Goal: Task Accomplishment & Management: Complete application form

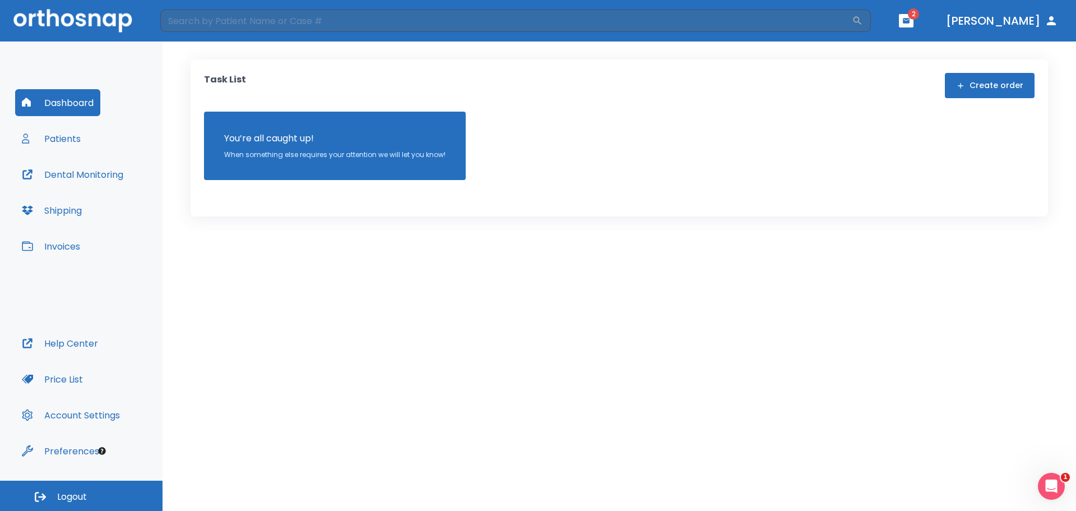
click at [978, 84] on button "Create order" at bounding box center [990, 85] width 90 height 25
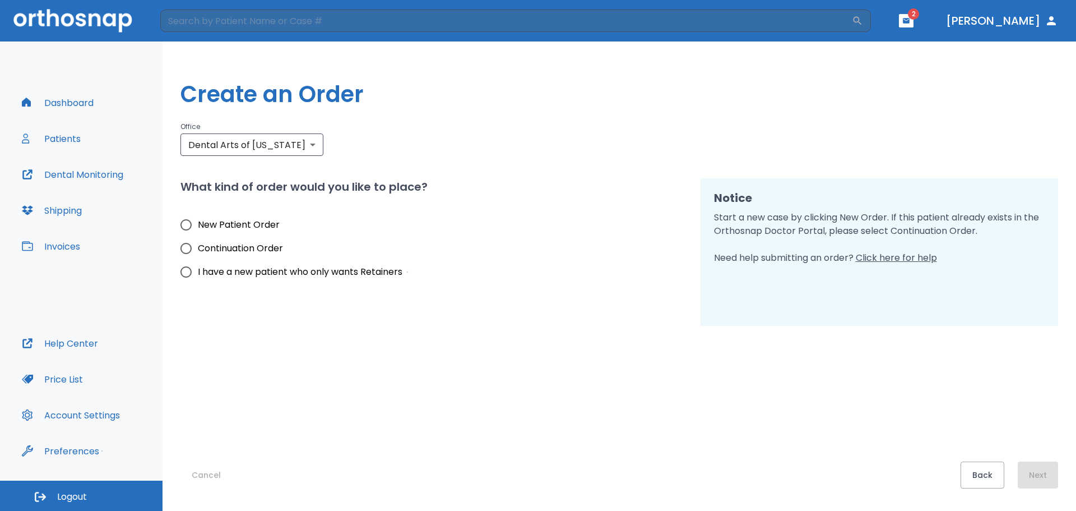
click at [263, 220] on span "New Patient Order" at bounding box center [239, 224] width 82 height 13
click at [198, 220] on input "New Patient Order" at bounding box center [186, 225] width 24 height 24
radio input "true"
click at [1033, 463] on button "Next" at bounding box center [1038, 474] width 40 height 27
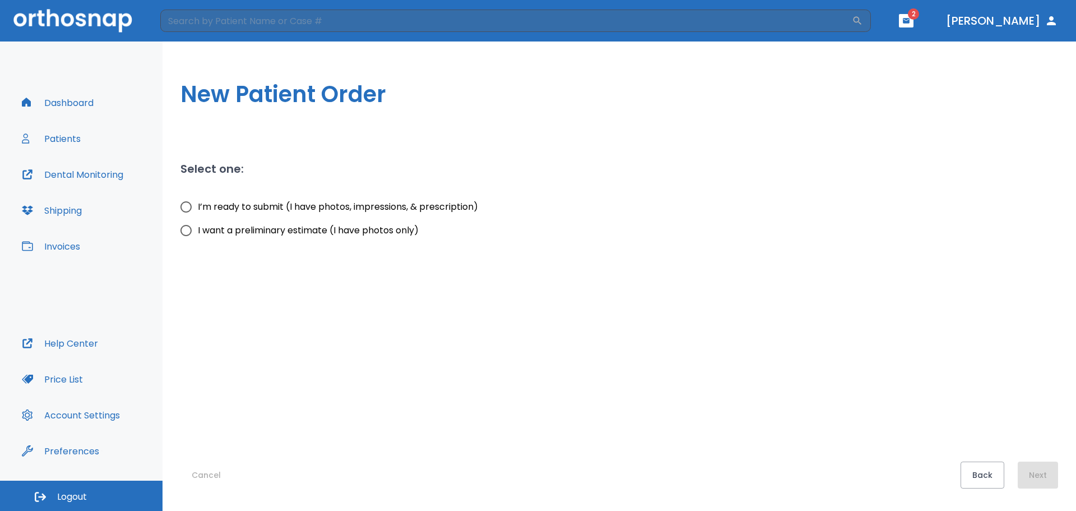
click at [379, 205] on span "I’m ready to submit (I have photos, impressions, & prescription)" at bounding box center [338, 206] width 280 height 13
click at [198, 205] on input "I’m ready to submit (I have photos, impressions, & prescription)" at bounding box center [186, 207] width 24 height 24
radio input "true"
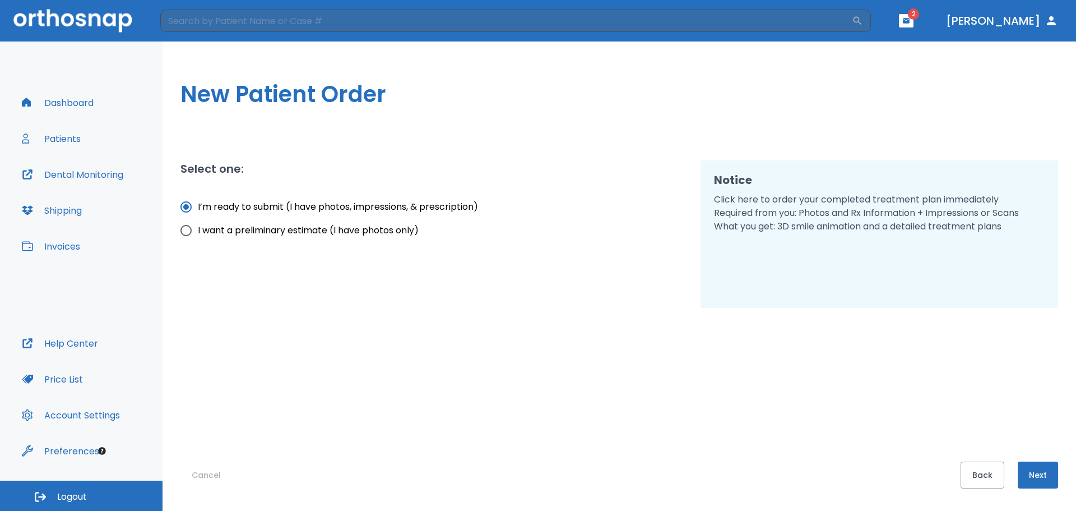
click at [1044, 465] on button "Next" at bounding box center [1038, 474] width 40 height 27
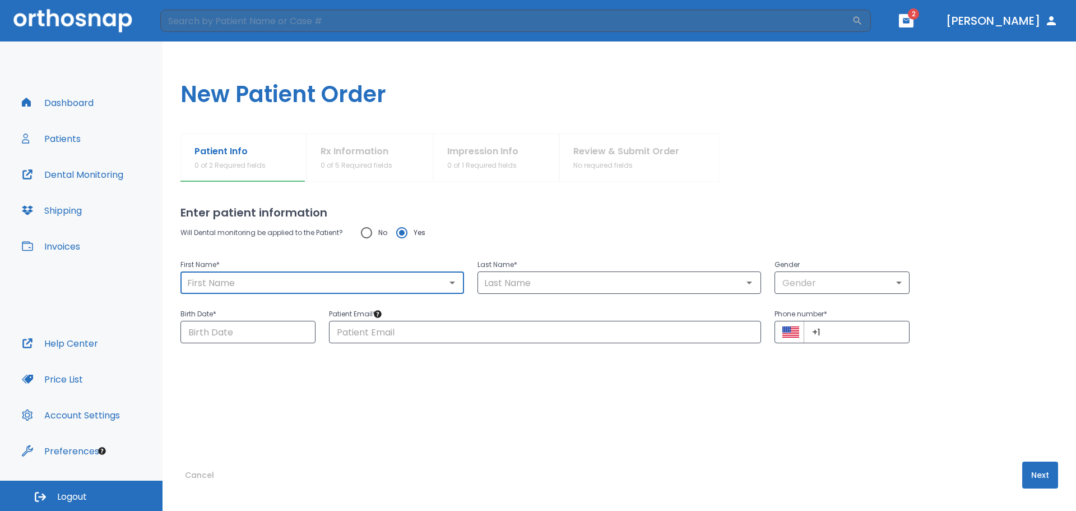
click at [358, 286] on input "text" at bounding box center [322, 283] width 277 height 16
type input "er"
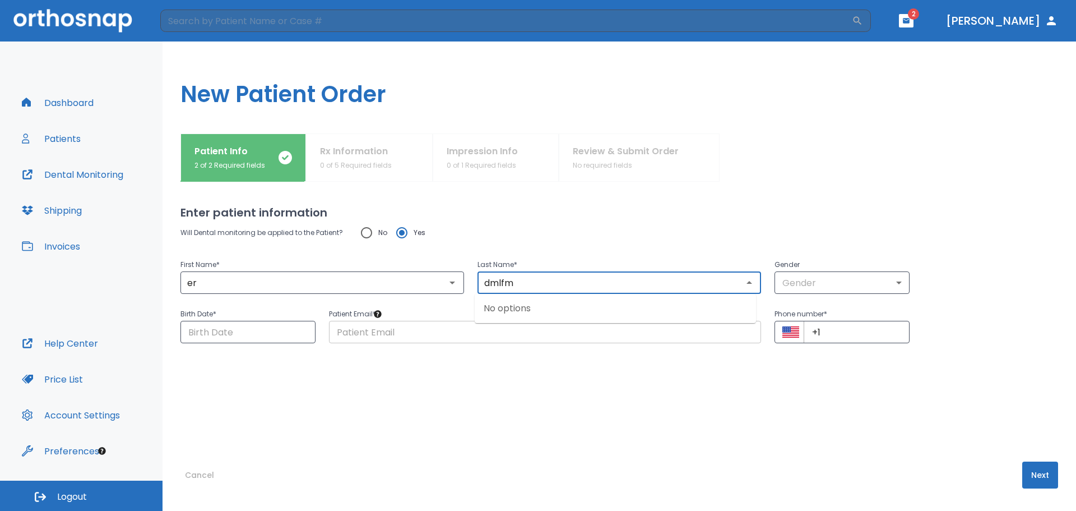
type input "dmlfm"
click at [369, 325] on input "text" at bounding box center [545, 332] width 432 height 22
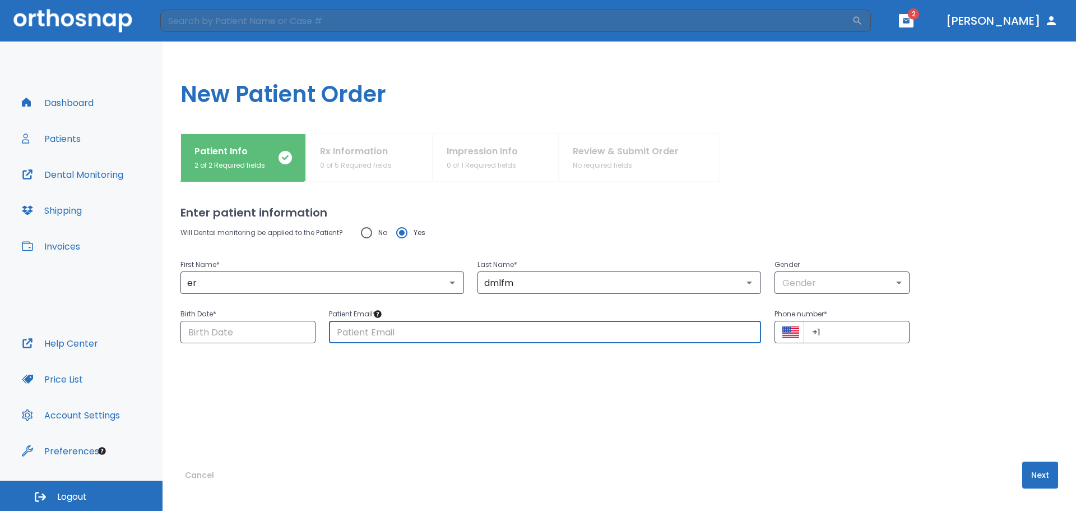
type input "[EMAIL_ADDRESS][DOMAIN_NAME]"
click at [834, 332] on input "+1" at bounding box center [857, 332] width 106 height 22
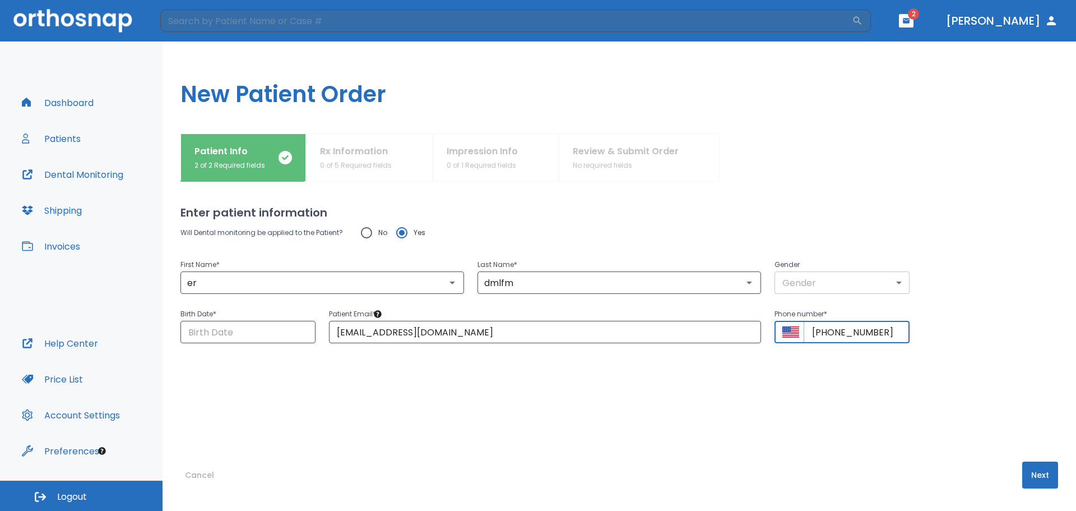
type input "[PHONE_NUMBER]"
click at [834, 286] on body "​ 2 [PERSON_NAME] Dashboard Patients Dental Monitoring Shipping Invoices Help C…" at bounding box center [538, 255] width 1076 height 511
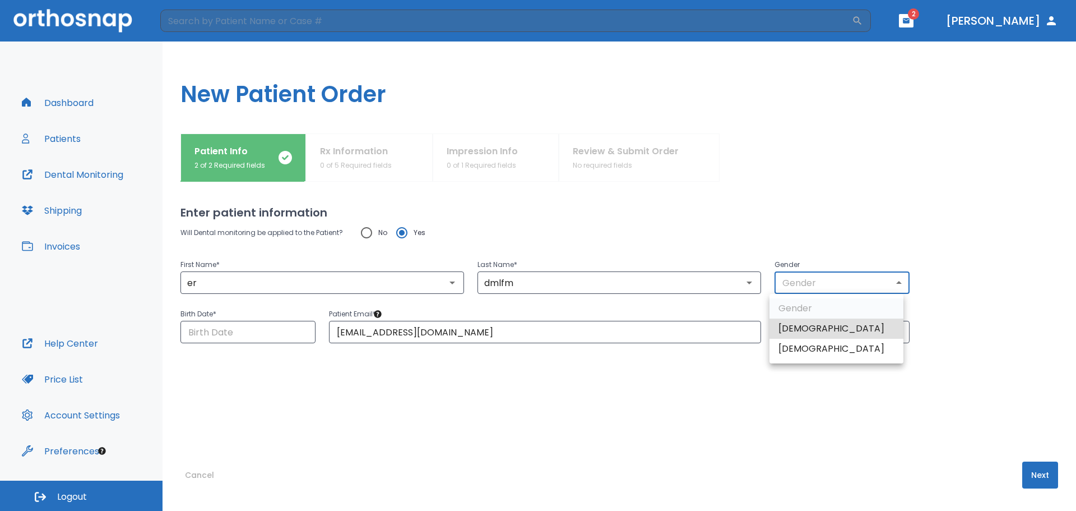
click at [797, 349] on li "[DEMOGRAPHIC_DATA]" at bounding box center [837, 349] width 134 height 20
type input "0"
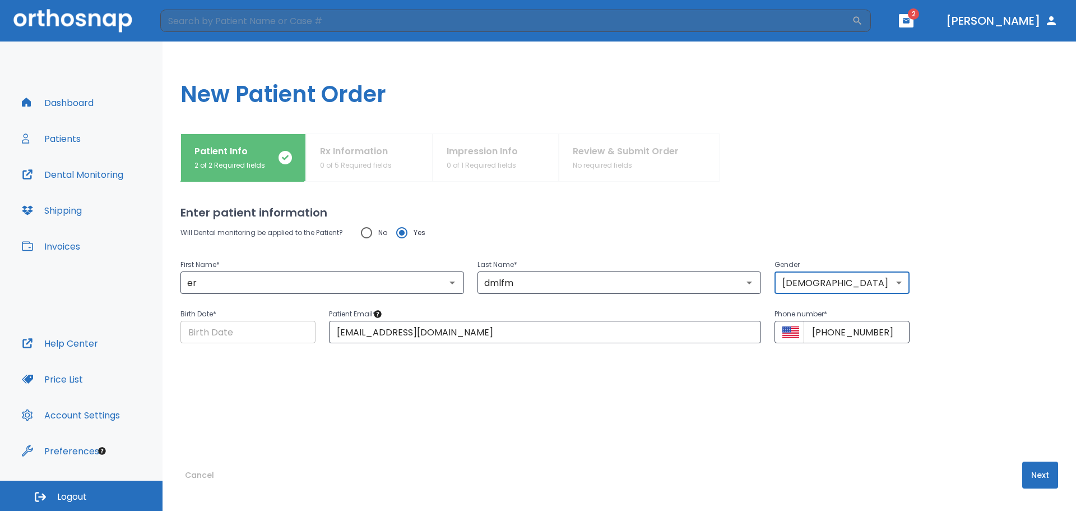
click at [239, 335] on input "Choose date" at bounding box center [247, 332] width 135 height 22
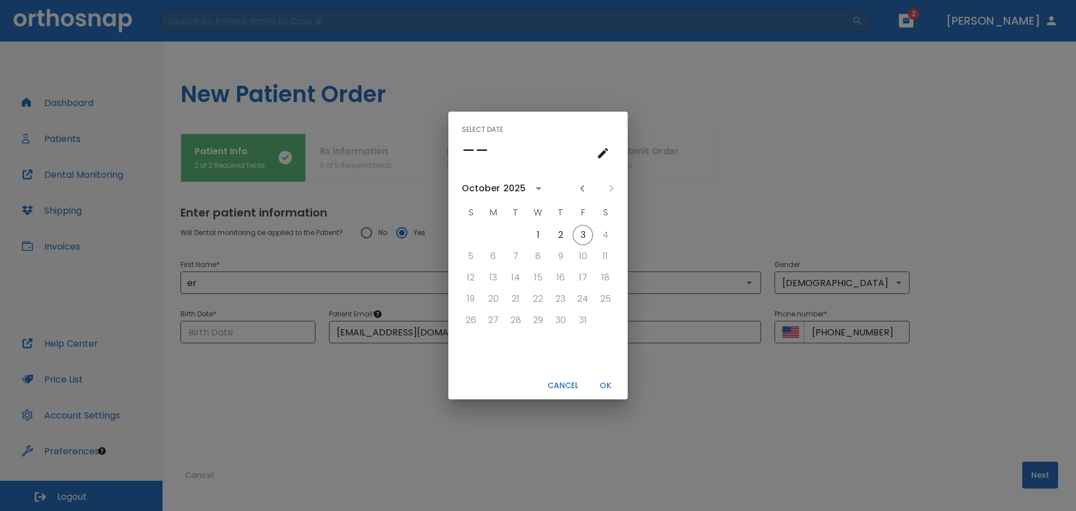
click at [605, 155] on icon "calendar view is open, go to text input view" at bounding box center [602, 152] width 13 height 13
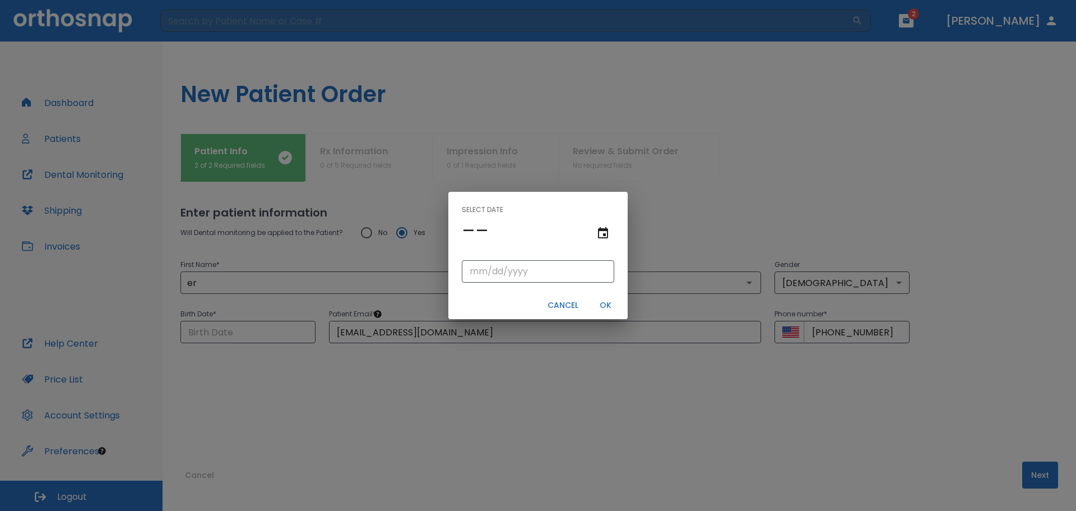
click at [472, 225] on h4 "––" at bounding box center [475, 231] width 27 height 24
click at [604, 225] on button "text input view is open, go to calendar view" at bounding box center [603, 233] width 22 height 22
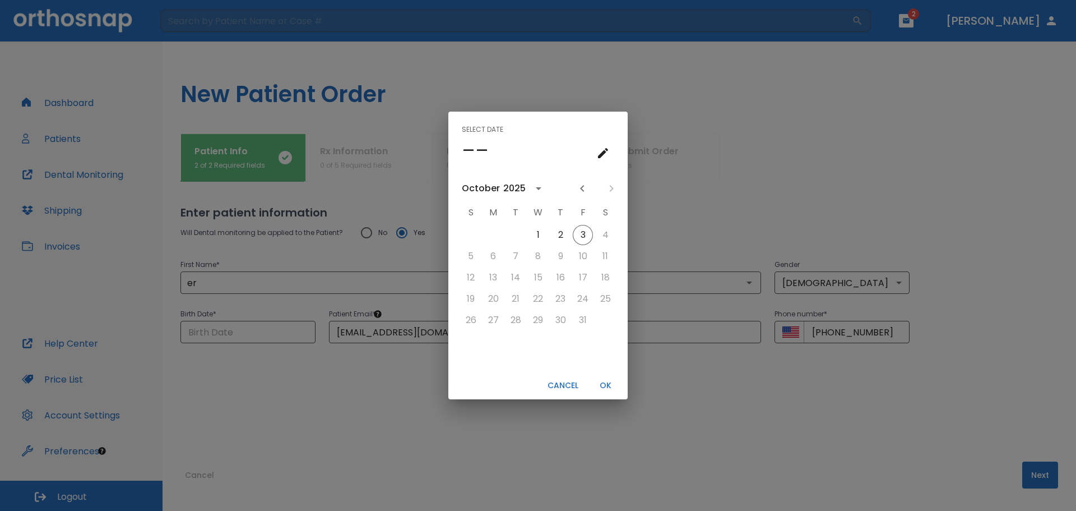
click at [608, 151] on icon "calendar view is open, go to text input view" at bounding box center [602, 152] width 13 height 13
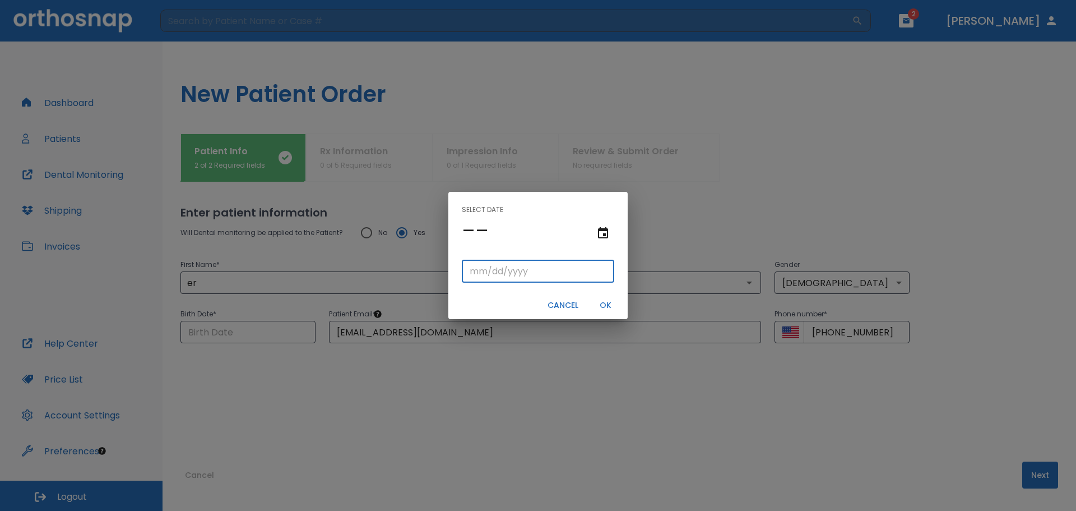
click at [501, 265] on input "tel" at bounding box center [538, 271] width 152 height 22
type input "01/01/"
type input "01/01/0001"
type input "01/01/1"
type input "01/01/0019"
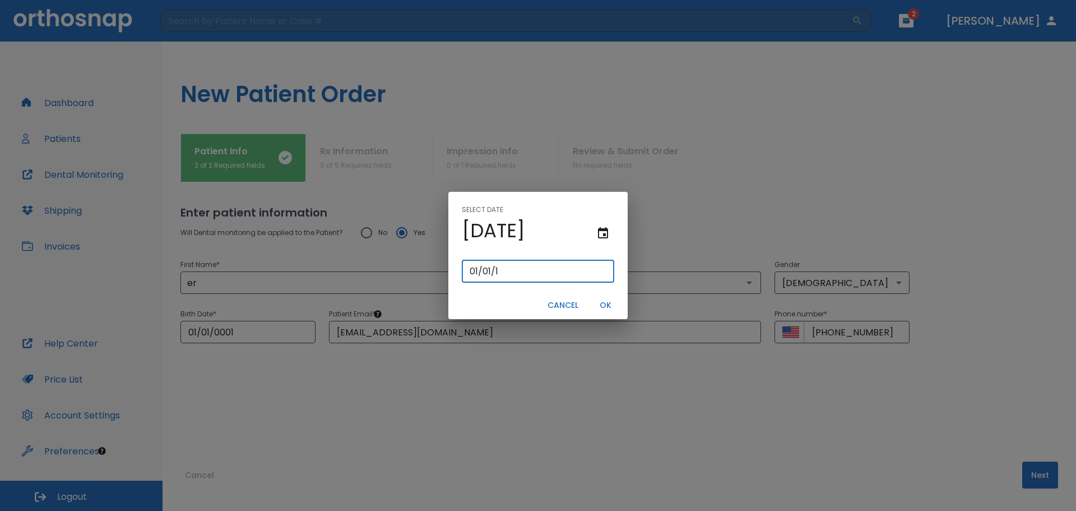
type input "[DATE]"
type input "01/01/0199"
type input "01/01/199"
type input "[DATE]"
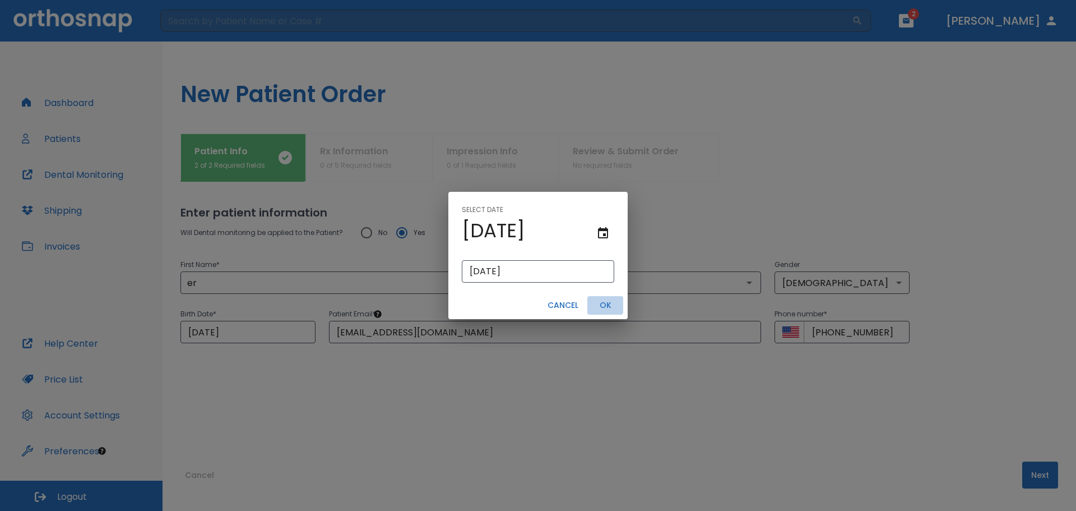
click at [595, 298] on button "OK" at bounding box center [605, 305] width 36 height 18
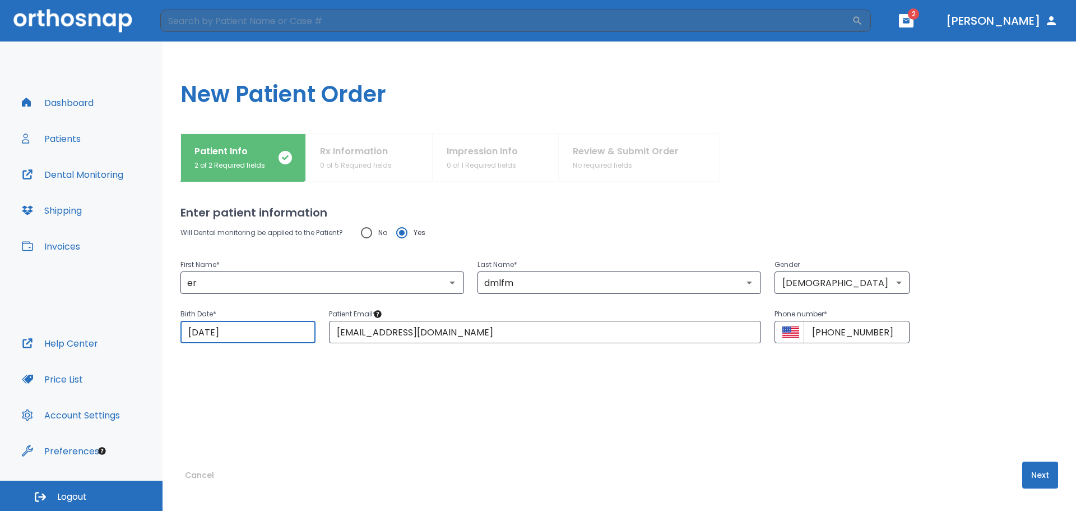
click at [1033, 483] on button "Next" at bounding box center [1040, 474] width 36 height 27
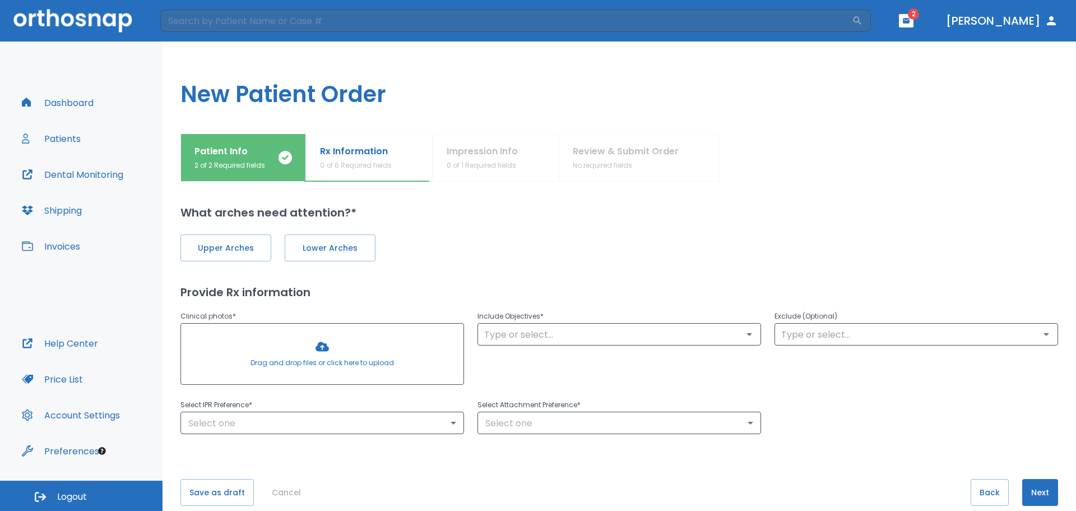
scroll to position [17, 0]
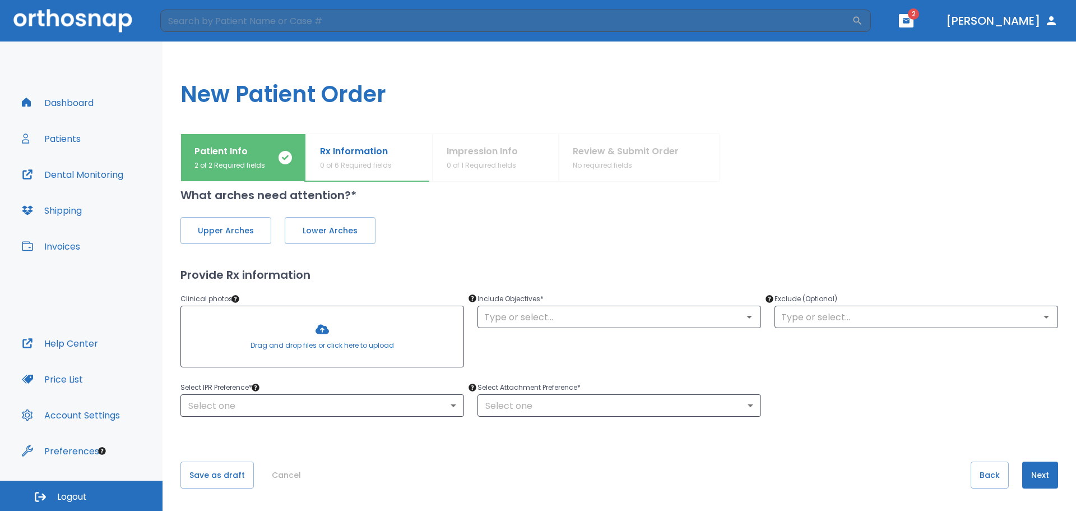
click at [294, 468] on button "Cancel" at bounding box center [286, 474] width 38 height 27
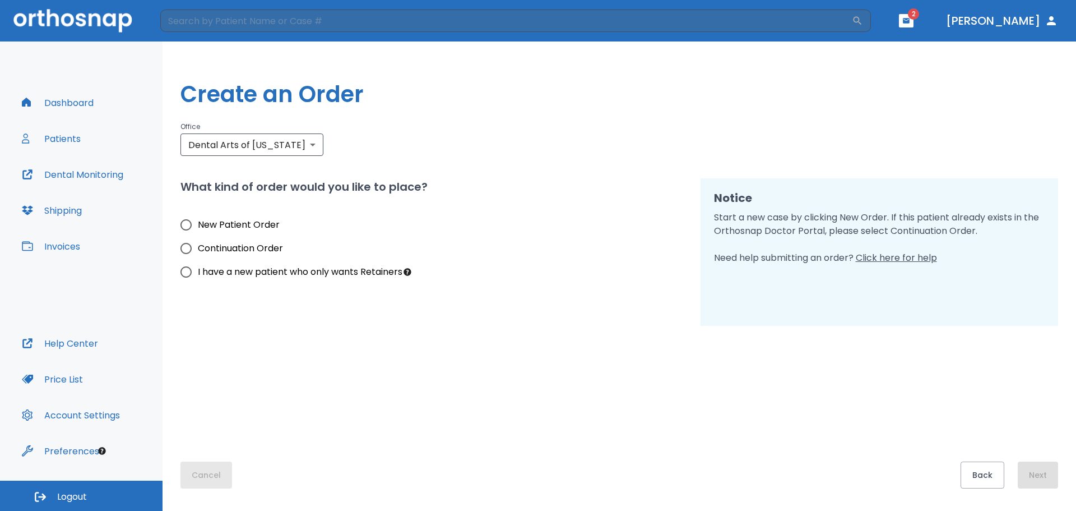
click at [202, 473] on button "Cancel" at bounding box center [206, 474] width 52 height 27
click at [81, 104] on button "Dashboard" at bounding box center [57, 102] width 85 height 27
